Goal: Transaction & Acquisition: Purchase product/service

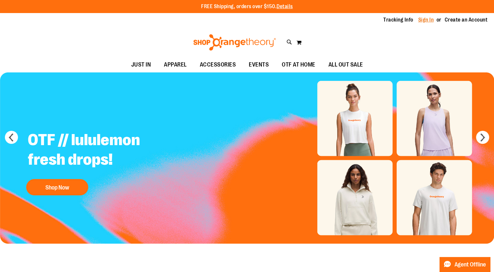
click at [422, 20] on link "Sign In" at bounding box center [426, 19] width 16 height 7
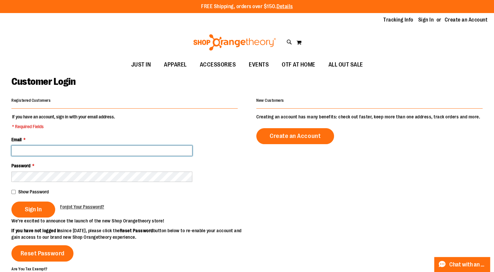
click at [143, 150] on input "Email *" at bounding box center [101, 150] width 181 height 10
type input "**********"
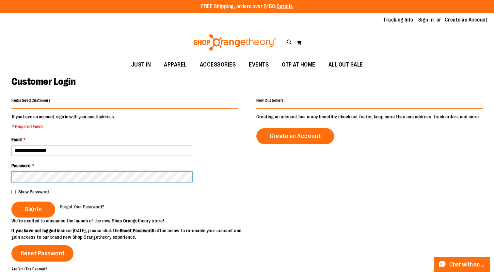
click at [11, 202] on button "Sign In" at bounding box center [33, 210] width 44 height 16
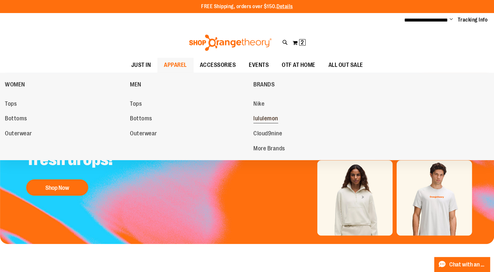
click at [266, 119] on span "lululemon" at bounding box center [265, 119] width 25 height 8
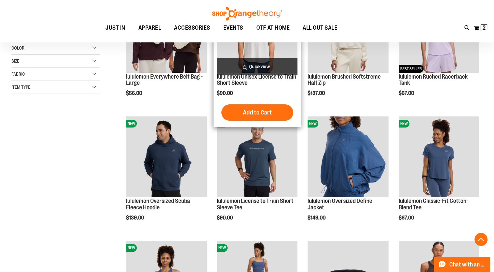
scroll to position [144, 0]
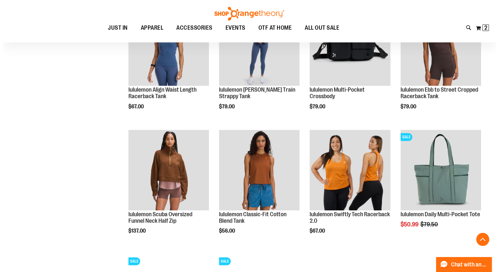
scroll to position [429, 0]
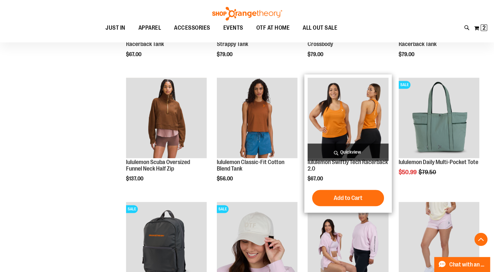
click at [350, 149] on span "Quickview" at bounding box center [347, 152] width 81 height 17
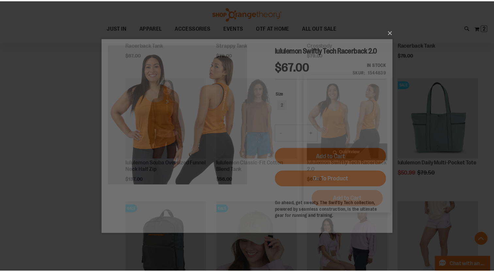
scroll to position [0, 0]
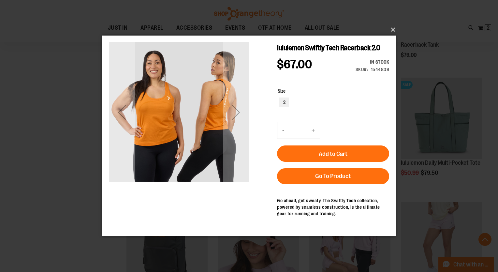
click at [393, 31] on button "×" at bounding box center [251, 30] width 294 height 14
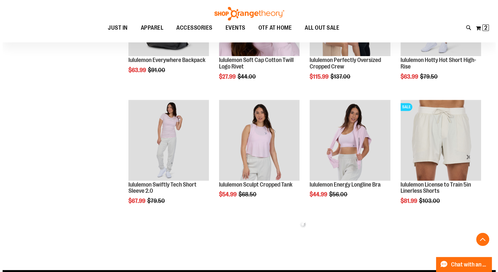
scroll to position [661, 0]
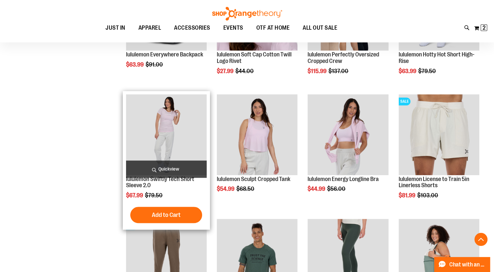
click at [163, 161] on span "Quickview" at bounding box center [166, 169] width 81 height 17
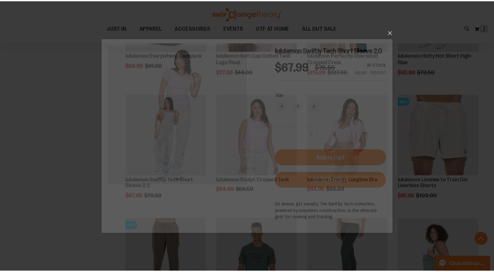
scroll to position [0, 0]
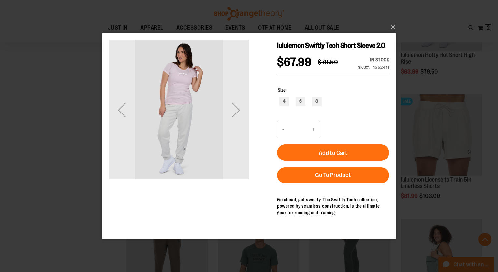
drag, startPoint x: 491, startPoint y: 60, endPoint x: 352, endPoint y: 46, distance: 139.3
drag, startPoint x: 250, startPoint y: 13, endPoint x: 388, endPoint y: 24, distance: 138.7
drag, startPoint x: 388, startPoint y: 24, endPoint x: 363, endPoint y: 11, distance: 27.9
click at [363, 11] on div "×" at bounding box center [249, 136] width 498 height 272
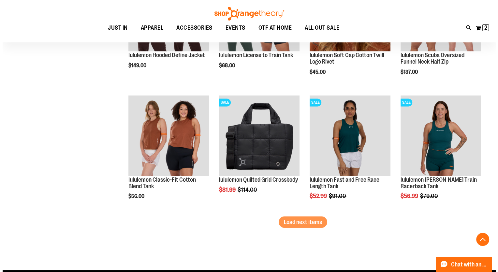
scroll to position [1035, 0]
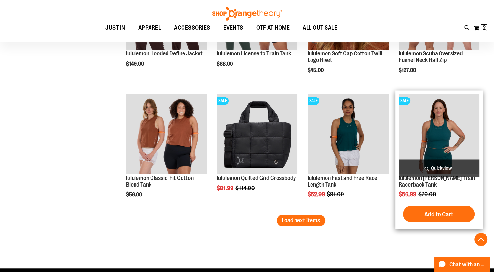
click at [459, 165] on span "Quickview" at bounding box center [438, 168] width 81 height 17
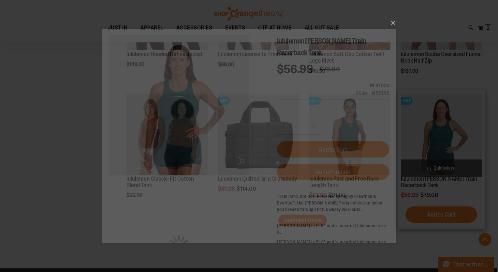
scroll to position [0, 0]
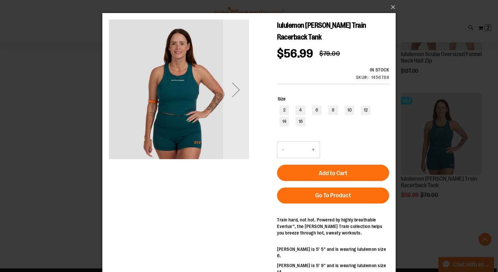
click at [299, 96] on div "Size 2 4 6 8 10 12 14 16" at bounding box center [334, 112] width 112 height 33
click at [298, 96] on div "Size 2 4 6 8 10 12 14 16" at bounding box center [334, 112] width 112 height 33
click at [298, 105] on div "4" at bounding box center [301, 110] width 10 height 10
type input "***"
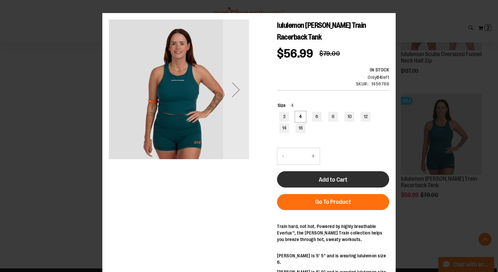
click at [331, 176] on span "Add to Cart" at bounding box center [333, 179] width 29 height 7
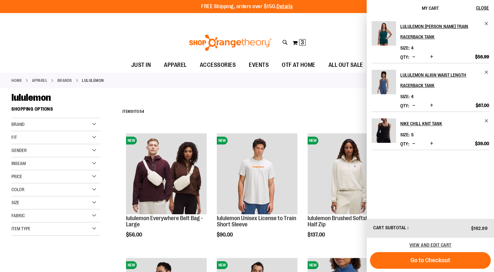
click at [300, 113] on div "**********" at bounding box center [300, 111] width 363 height 17
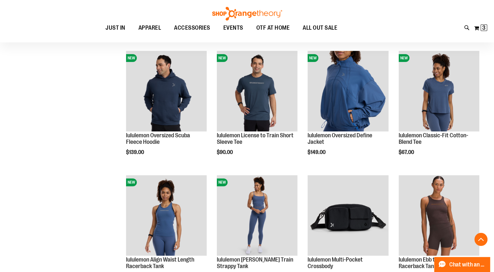
scroll to position [207, 0]
